Goal: Use online tool/utility: Utilize a website feature to perform a specific function

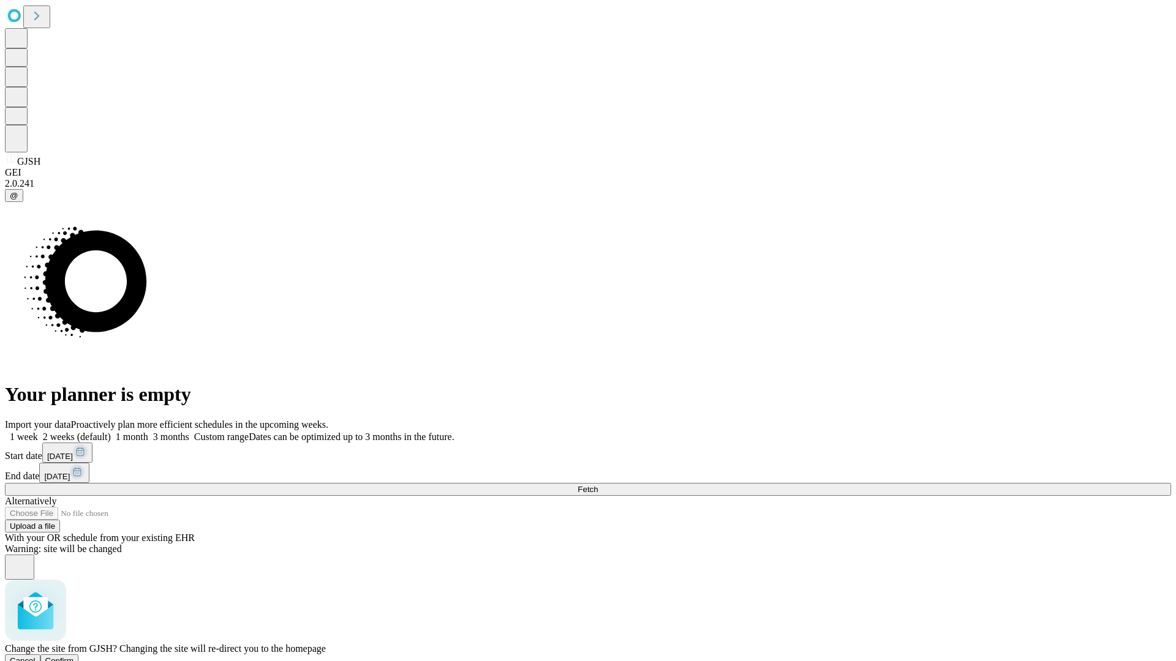
click at [74, 657] on span "Confirm" at bounding box center [59, 661] width 29 height 9
click at [111, 432] on label "2 weeks (default)" at bounding box center [74, 437] width 73 height 10
click at [598, 485] on span "Fetch" at bounding box center [588, 489] width 20 height 9
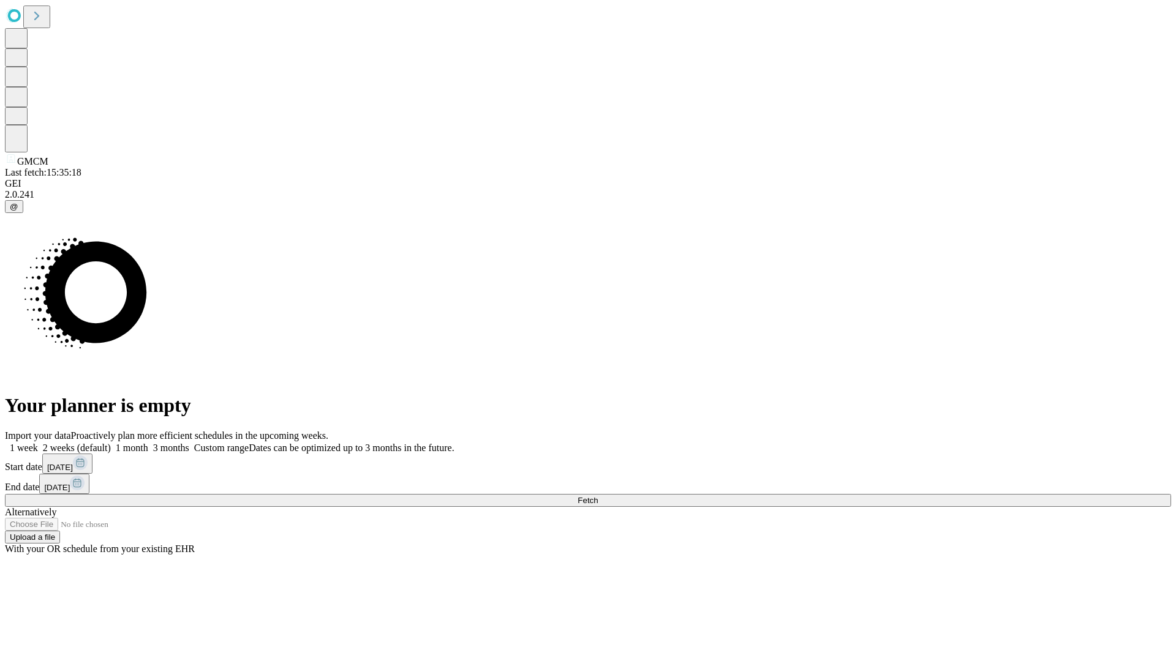
click at [111, 443] on label "2 weeks (default)" at bounding box center [74, 448] width 73 height 10
click at [598, 496] on span "Fetch" at bounding box center [588, 500] width 20 height 9
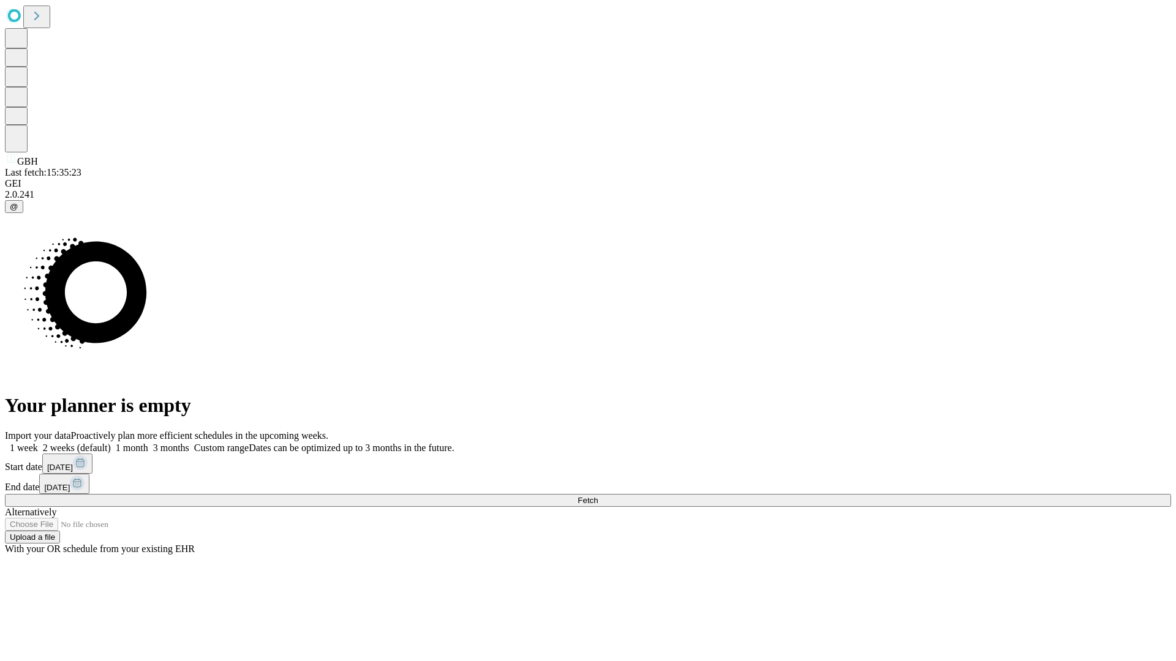
click at [111, 443] on label "2 weeks (default)" at bounding box center [74, 448] width 73 height 10
click at [598, 496] on span "Fetch" at bounding box center [588, 500] width 20 height 9
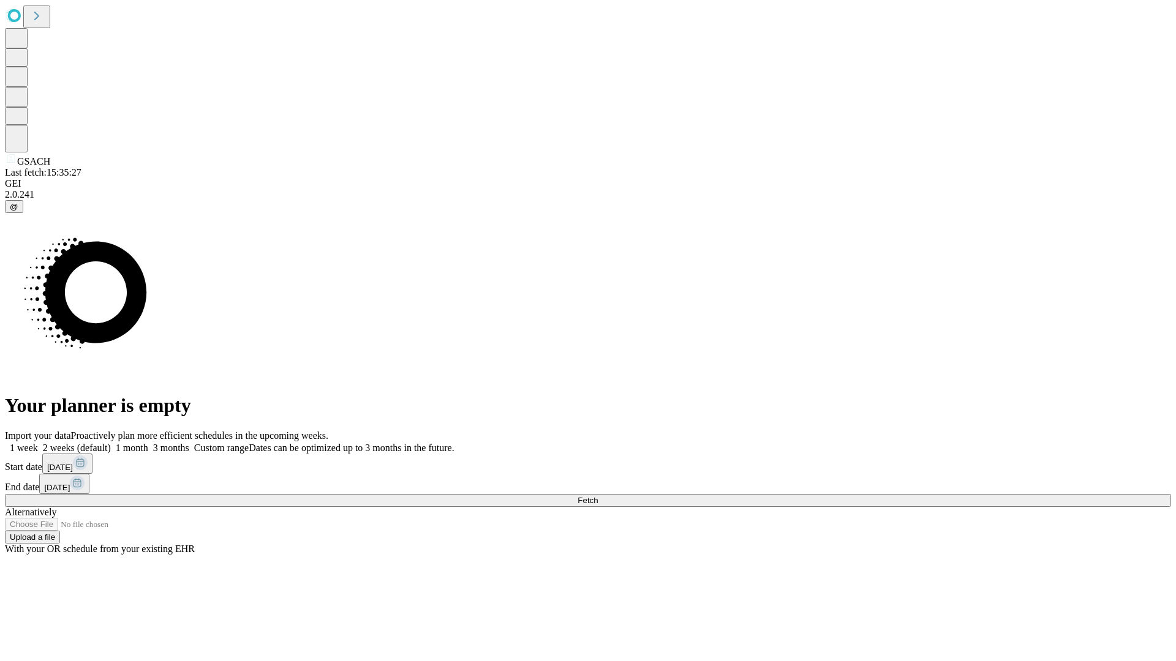
click at [111, 443] on label "2 weeks (default)" at bounding box center [74, 448] width 73 height 10
click at [598, 496] on span "Fetch" at bounding box center [588, 500] width 20 height 9
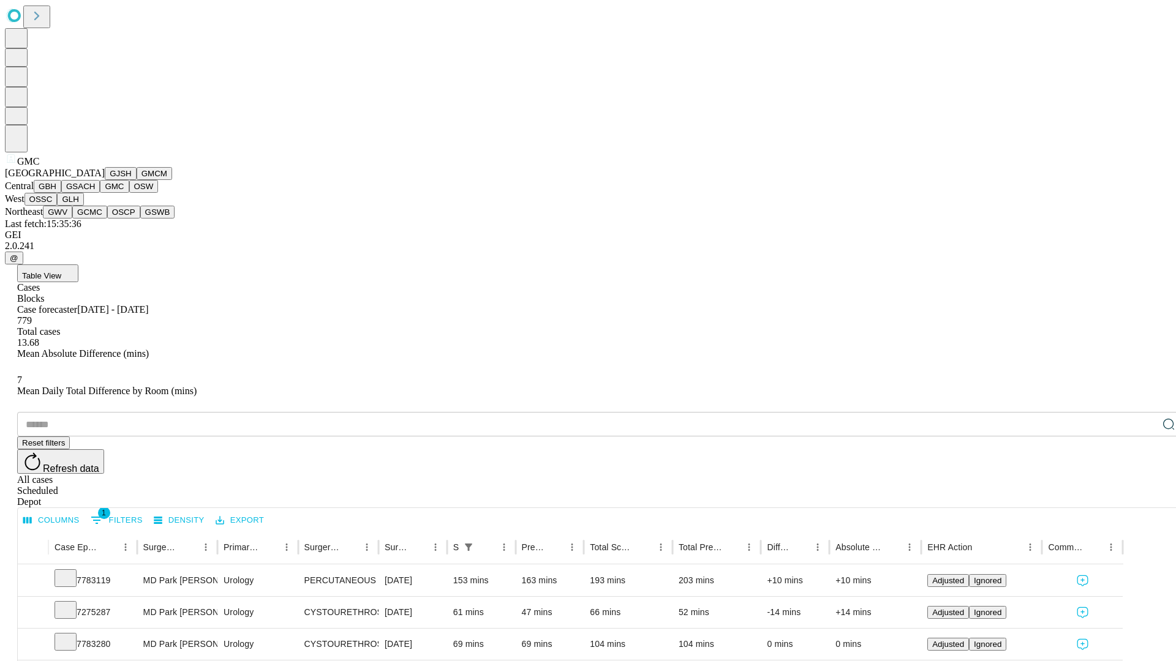
click at [129, 193] on button "OSW" at bounding box center [143, 186] width 29 height 13
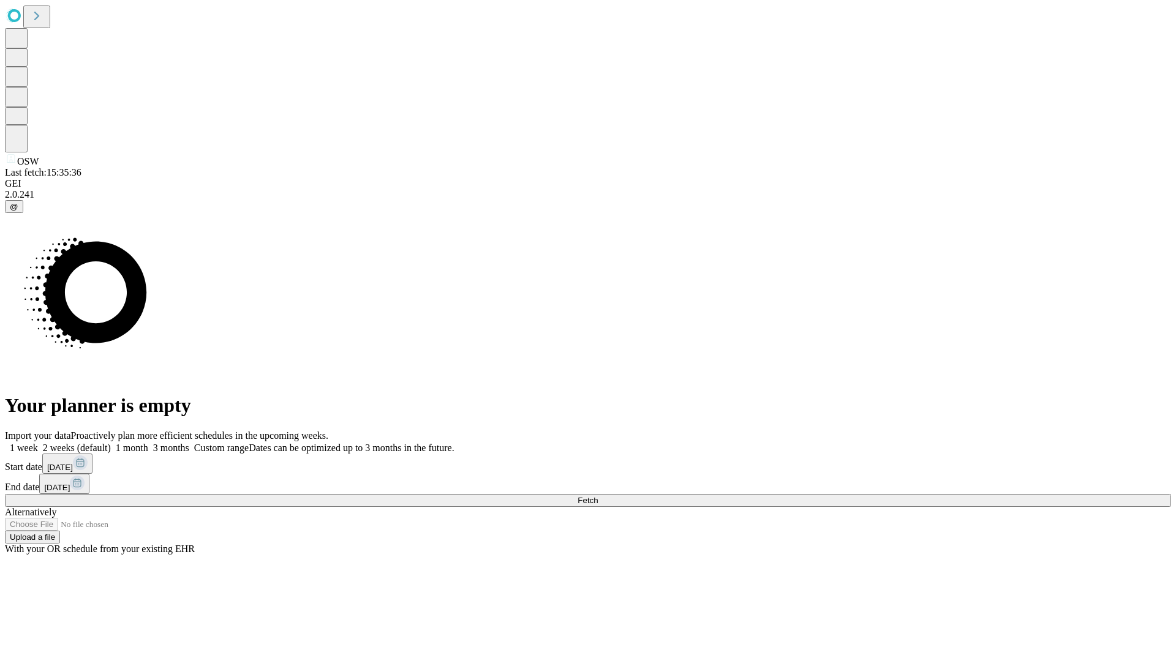
click at [111, 443] on label "2 weeks (default)" at bounding box center [74, 448] width 73 height 10
click at [598, 496] on span "Fetch" at bounding box center [588, 500] width 20 height 9
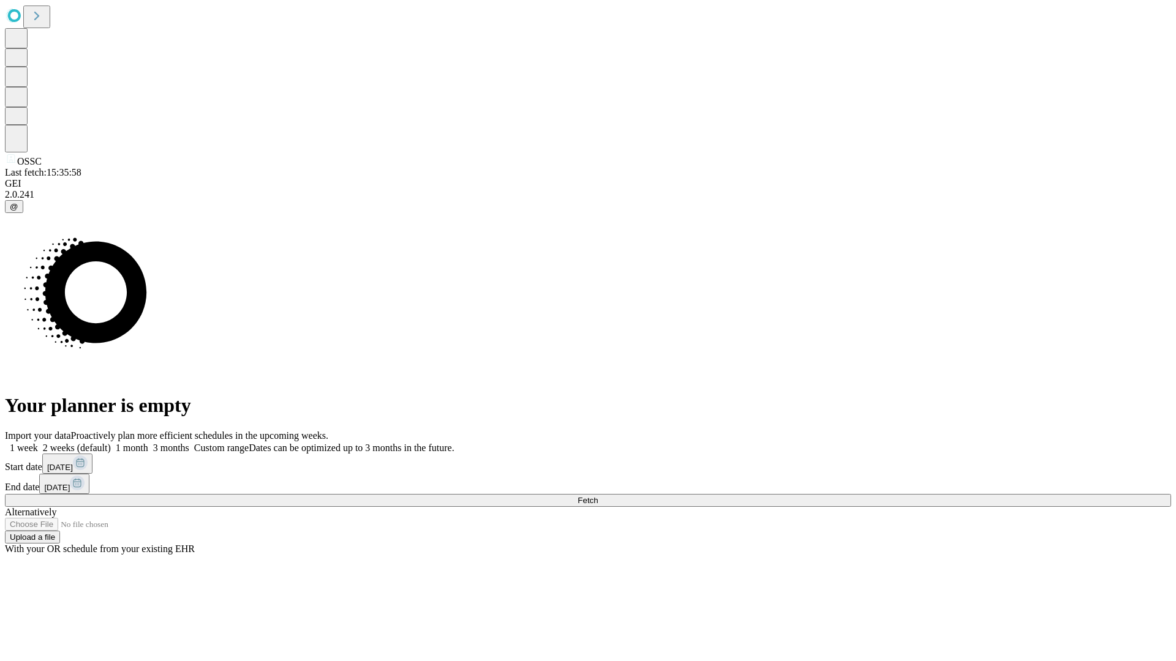
click at [111, 443] on label "2 weeks (default)" at bounding box center [74, 448] width 73 height 10
click at [598, 496] on span "Fetch" at bounding box center [588, 500] width 20 height 9
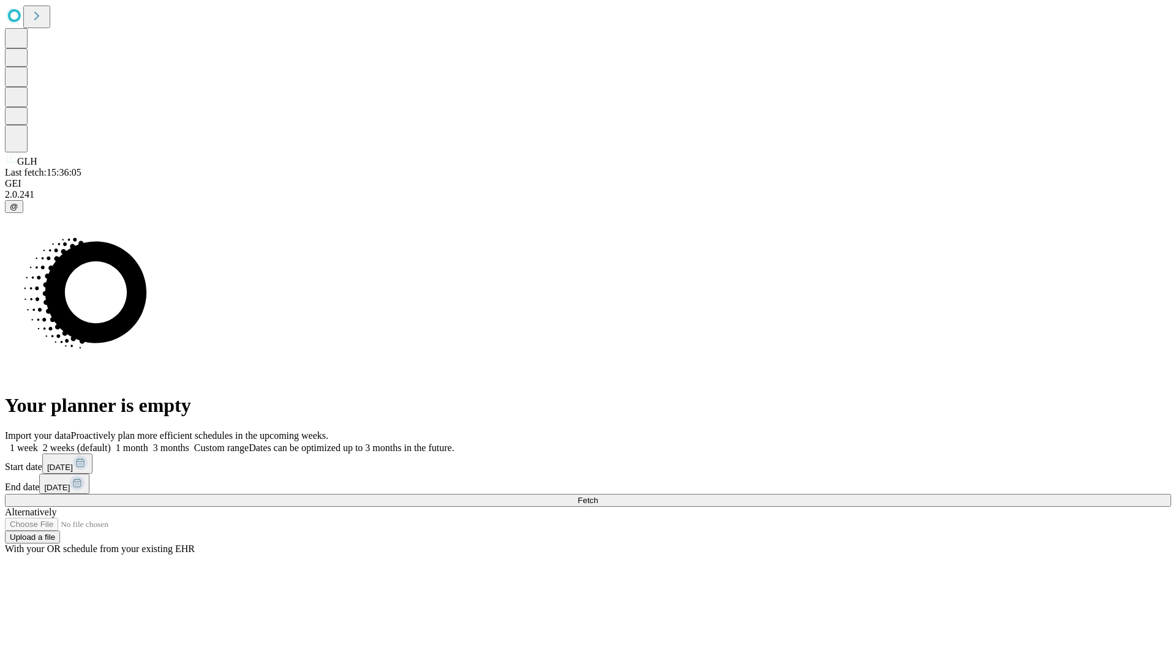
click at [111, 443] on label "2 weeks (default)" at bounding box center [74, 448] width 73 height 10
click at [598, 496] on span "Fetch" at bounding box center [588, 500] width 20 height 9
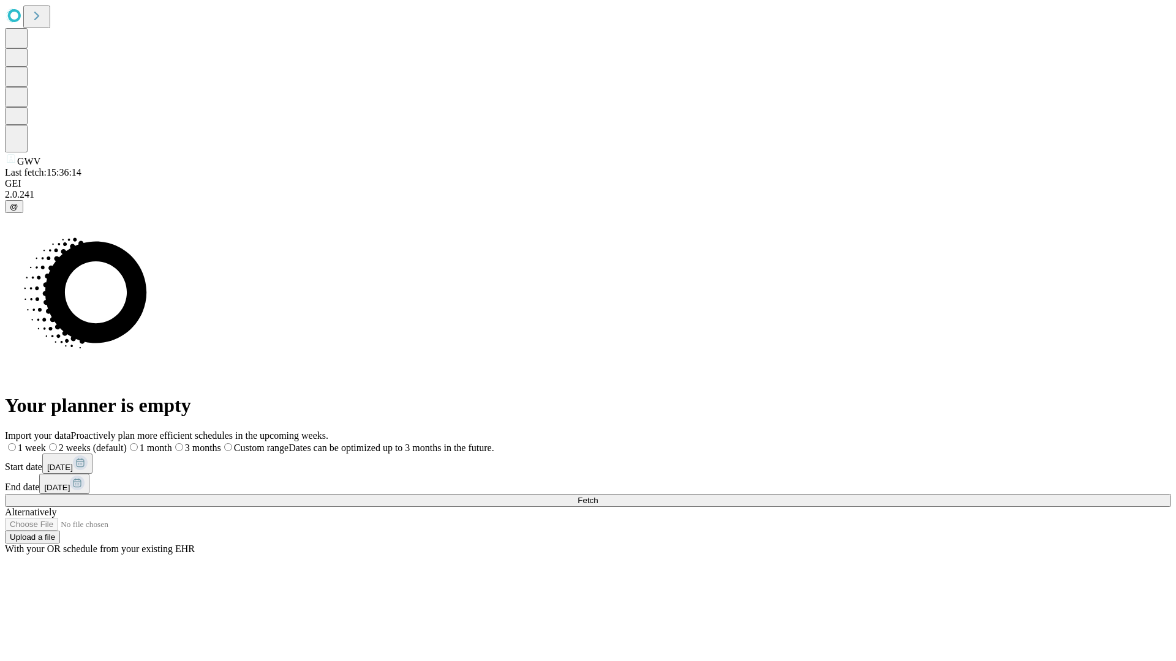
click at [127, 443] on label "2 weeks (default)" at bounding box center [86, 448] width 81 height 10
click at [598, 496] on span "Fetch" at bounding box center [588, 500] width 20 height 9
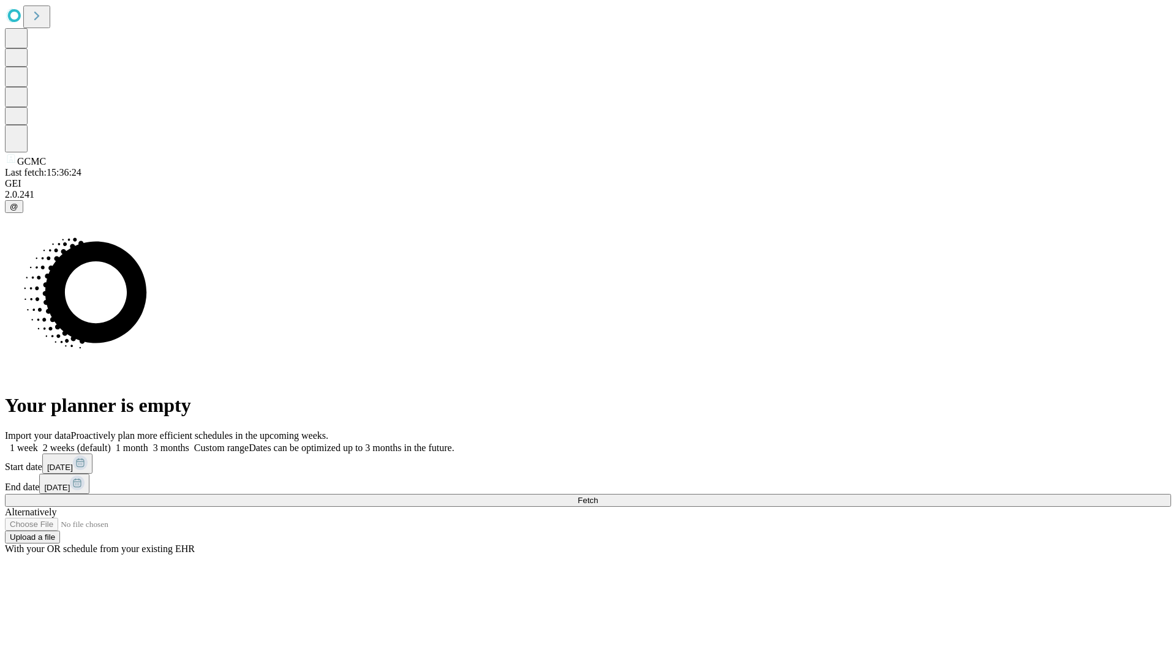
click at [111, 443] on label "2 weeks (default)" at bounding box center [74, 448] width 73 height 10
click at [598, 496] on span "Fetch" at bounding box center [588, 500] width 20 height 9
